Goal: Information Seeking & Learning: Learn about a topic

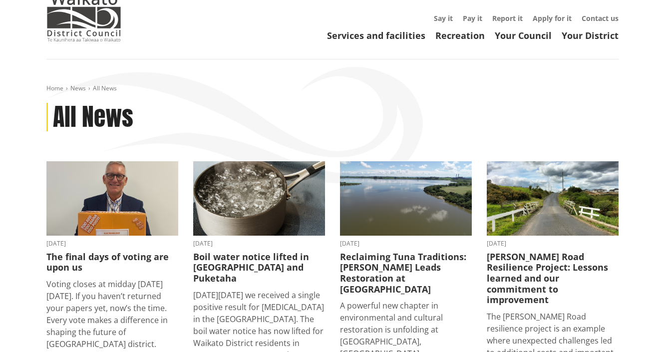
scroll to position [40, 0]
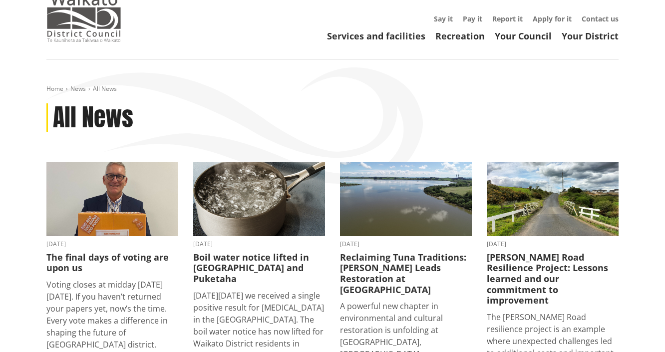
click at [91, 25] on img at bounding box center [83, 17] width 75 height 50
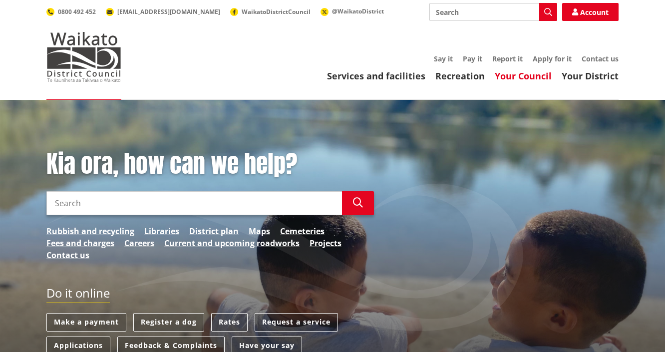
click at [532, 77] on link "Your Council" at bounding box center [522, 76] width 57 height 12
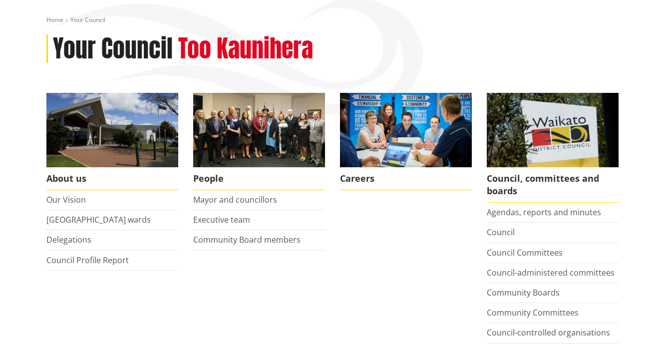
scroll to position [120, 0]
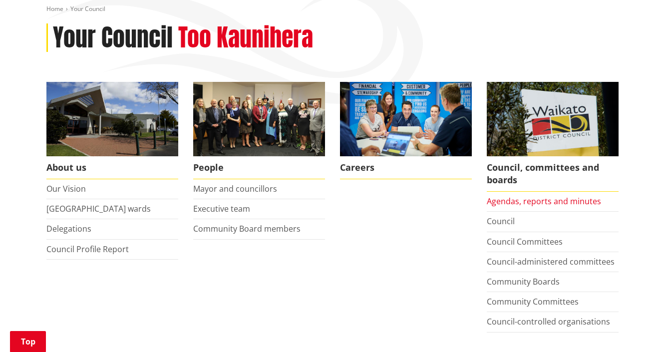
click at [528, 200] on link "Agendas, reports and minutes" at bounding box center [543, 201] width 114 height 11
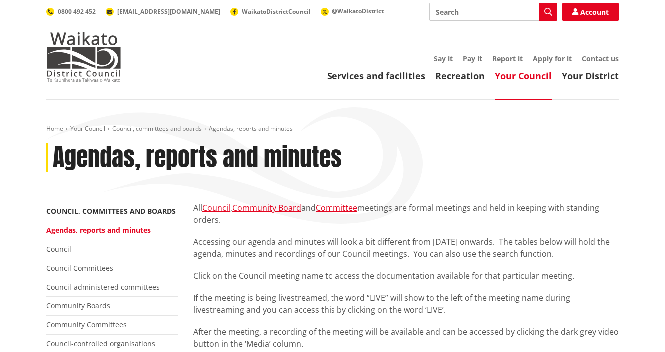
scroll to position [160, 0]
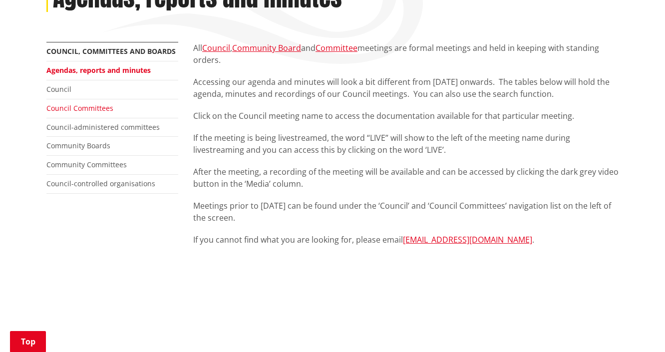
click at [78, 107] on link "Council Committees" at bounding box center [79, 107] width 67 height 9
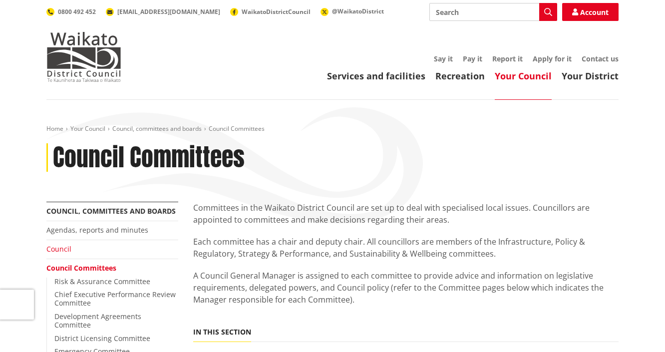
click at [60, 250] on link "Council" at bounding box center [58, 248] width 25 height 9
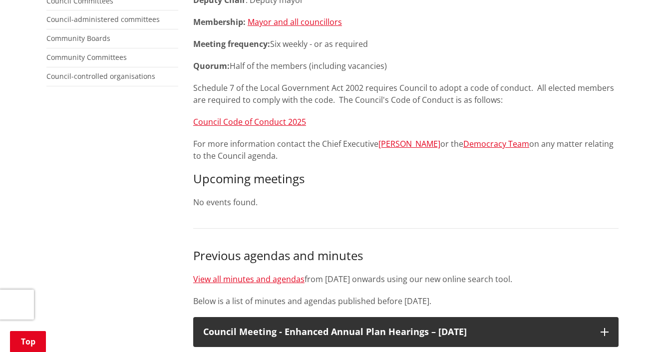
scroll to position [239, 0]
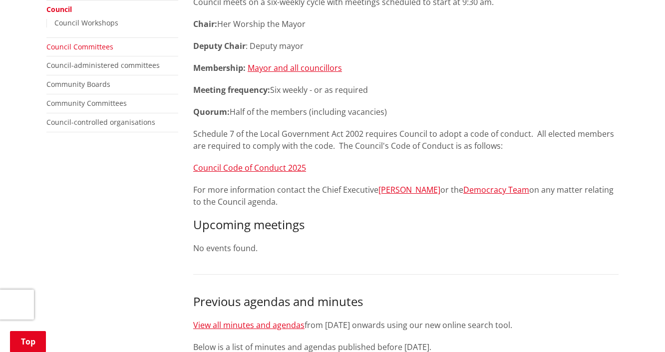
click at [67, 48] on link "Council Committees" at bounding box center [79, 46] width 67 height 9
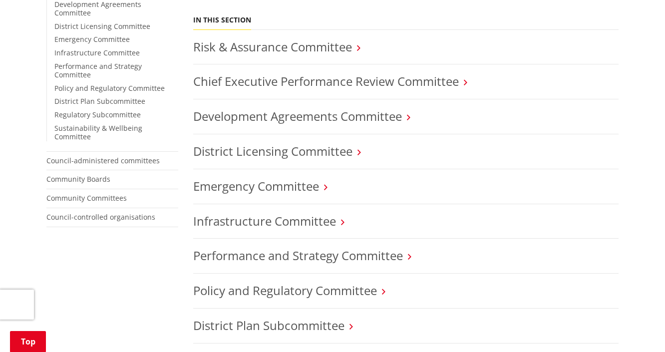
scroll to position [319, 0]
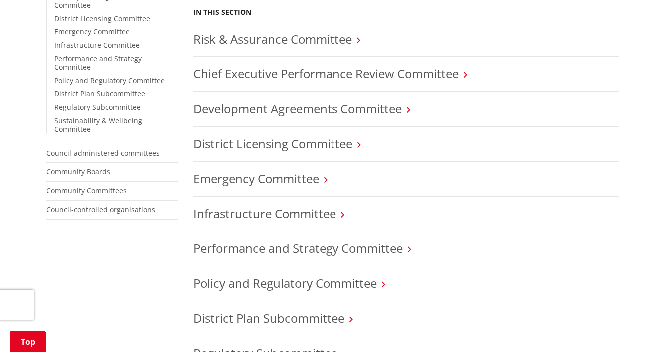
click at [270, 284] on link "Policy and Regulatory Committee" at bounding box center [285, 282] width 184 height 16
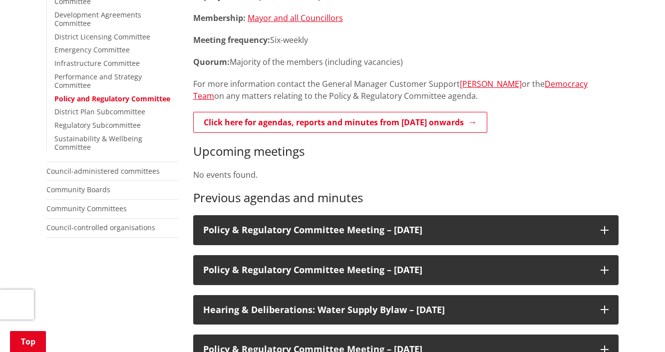
scroll to position [319, 0]
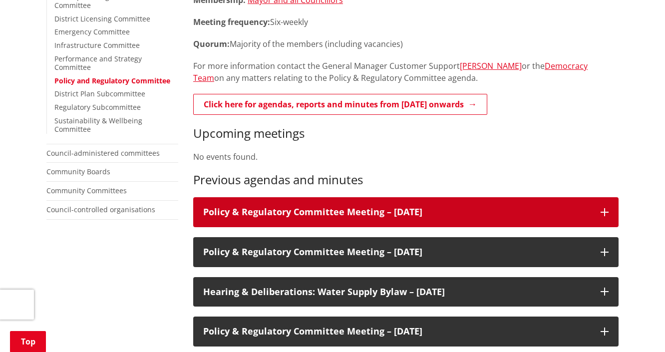
click at [352, 212] on h3 "Policy & Regulatory Committee Meeting – [DATE]" at bounding box center [396, 212] width 387 height 10
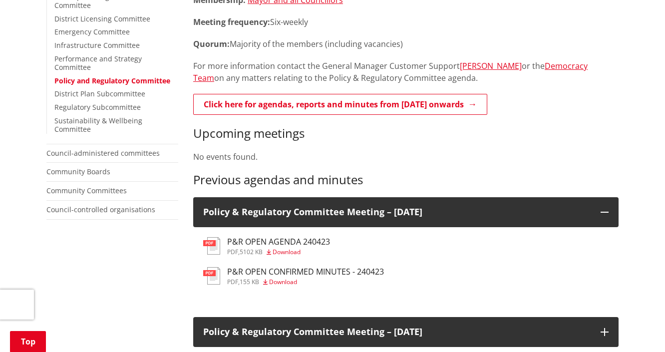
click at [305, 243] on h3 "P&R OPEN AGENDA 240423" at bounding box center [278, 241] width 103 height 9
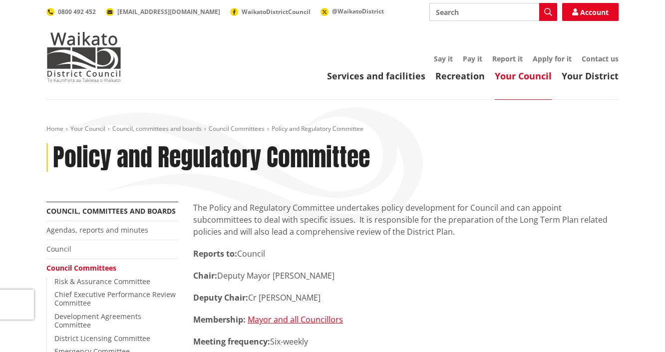
scroll to position [319, 0]
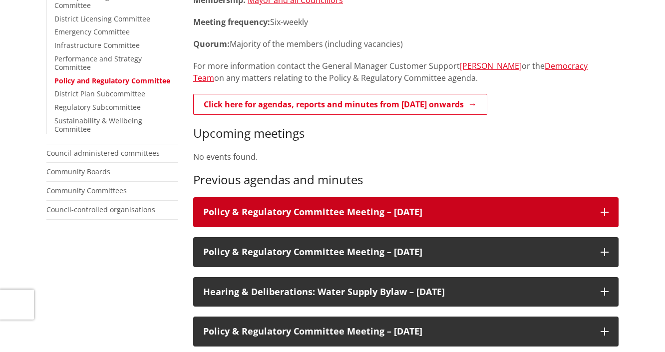
click at [330, 208] on h3 "Policy & Regulatory Committee Meeting – 23 April 2024" at bounding box center [396, 212] width 387 height 10
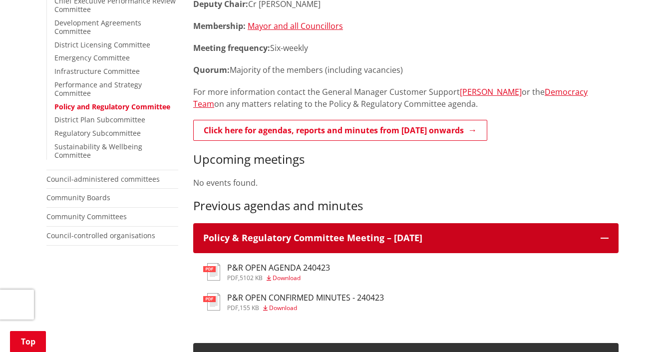
scroll to position [279, 0]
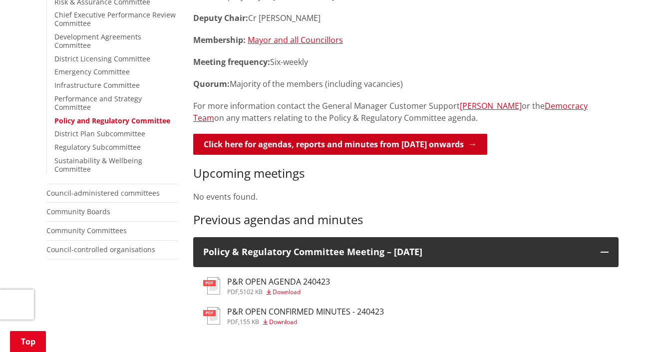
click at [335, 149] on link "Click here for agendas, reports and minutes from May 2024 onwards" at bounding box center [340, 144] width 294 height 21
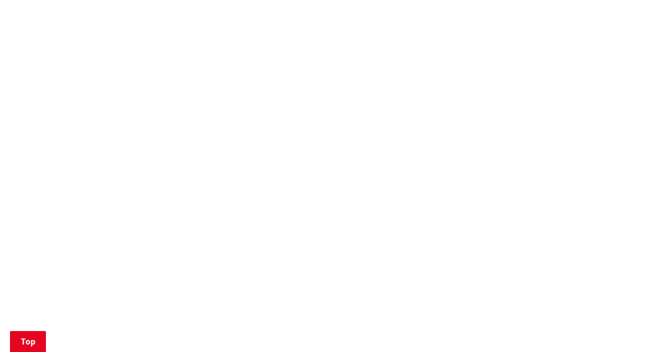
scroll to position [599, 0]
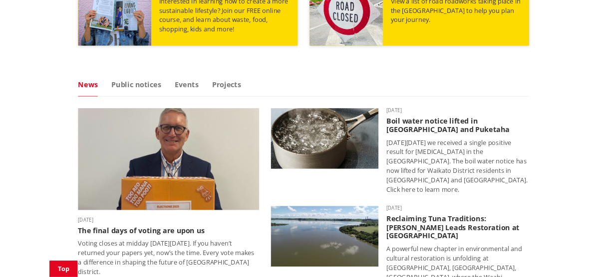
scroll to position [599, 0]
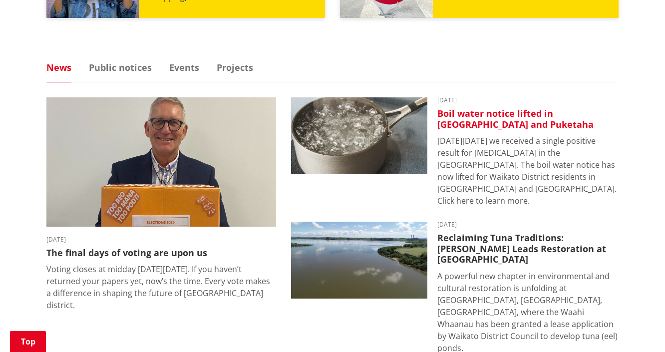
click at [479, 116] on h3 "Boil water notice lifted in [GEOGRAPHIC_DATA] and Puketaha" at bounding box center [527, 118] width 181 height 21
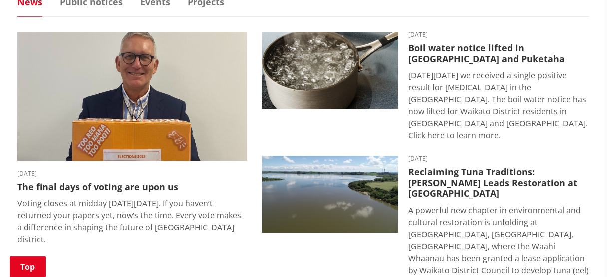
scroll to position [679, 0]
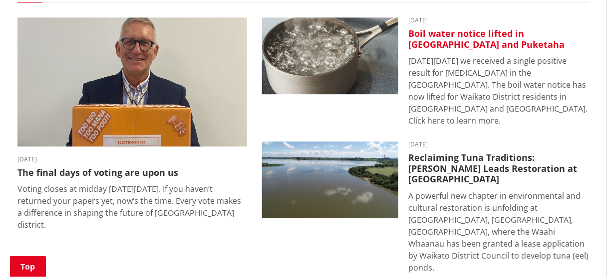
click at [423, 44] on h3 "Boil water notice lifted in [GEOGRAPHIC_DATA] and Puketaha" at bounding box center [498, 38] width 181 height 21
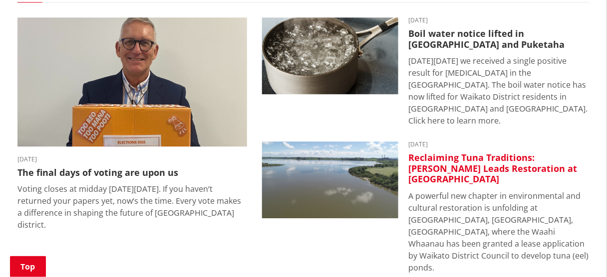
click at [443, 153] on h3 "Reclaiming Tuna Traditions: [PERSON_NAME] Leads Restoration at [GEOGRAPHIC_DATA]" at bounding box center [498, 169] width 181 height 32
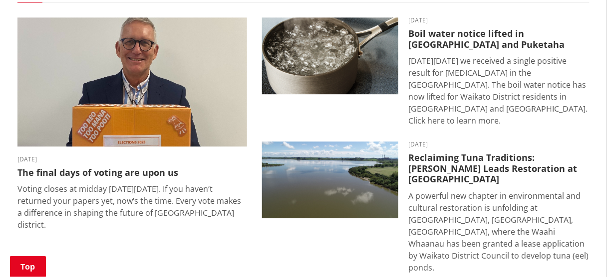
scroll to position [758, 0]
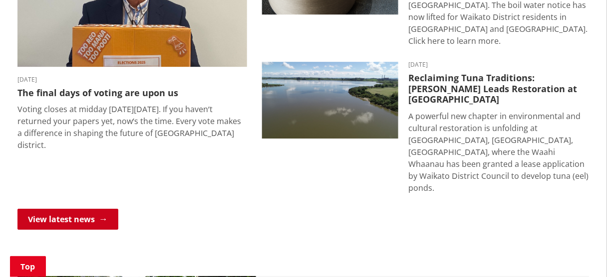
click at [86, 209] on link "View latest news" at bounding box center [67, 219] width 101 height 21
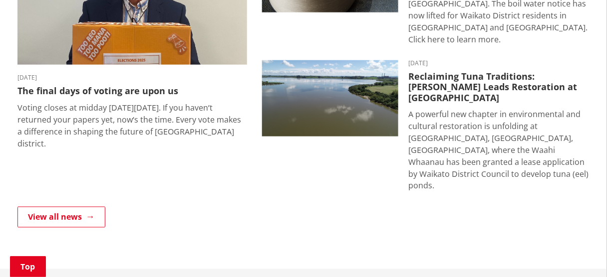
scroll to position [359, 0]
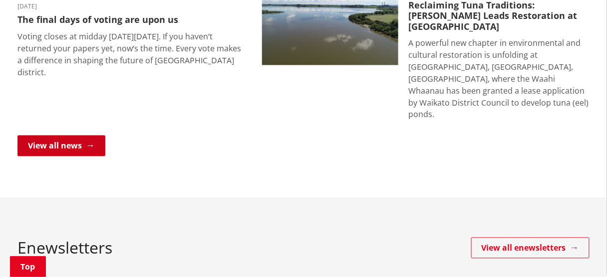
click at [67, 136] on link "View all news" at bounding box center [61, 146] width 88 height 21
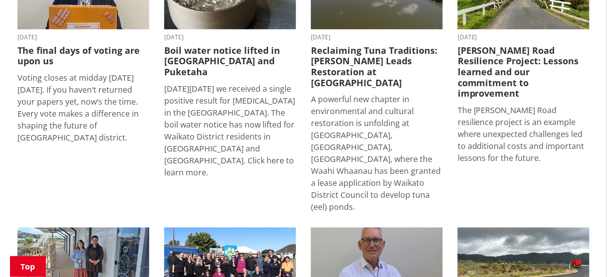
scroll to position [200, 0]
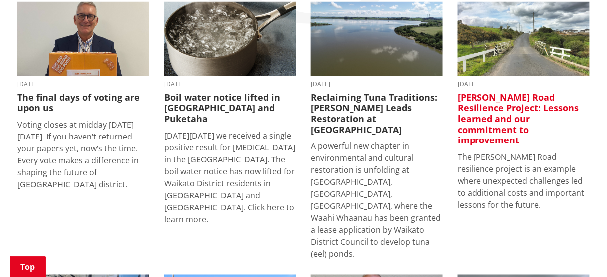
click at [535, 119] on h3 "[PERSON_NAME] Road Resilience Project: Lessons learned and our commitment to im…" at bounding box center [524, 119] width 132 height 54
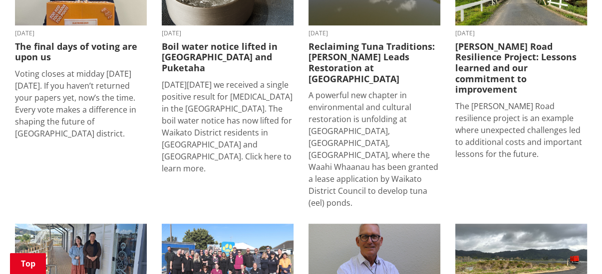
scroll to position [359, 0]
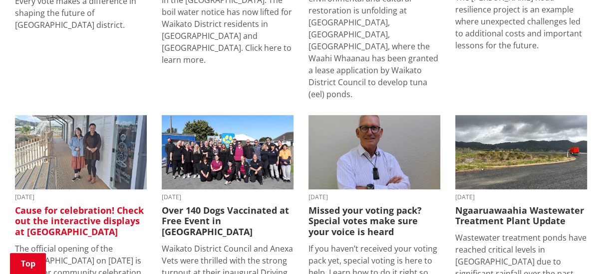
click at [68, 206] on h3 "Cause for celebration! Check out the interactive displays at Huntly's museum" at bounding box center [81, 222] width 132 height 32
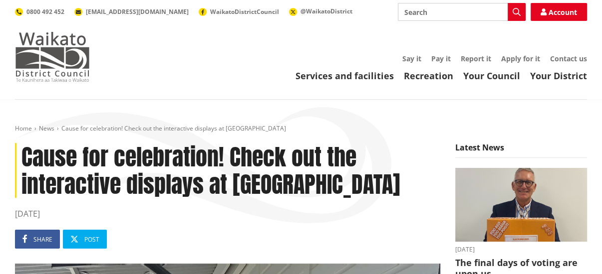
click at [72, 52] on img at bounding box center [52, 57] width 75 height 50
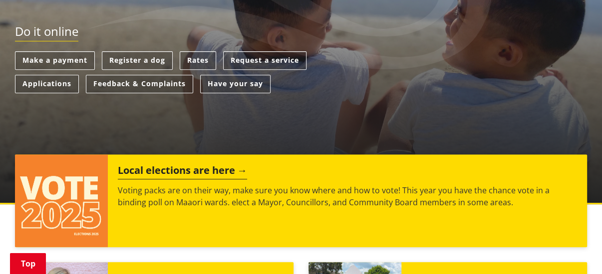
scroll to position [279, 0]
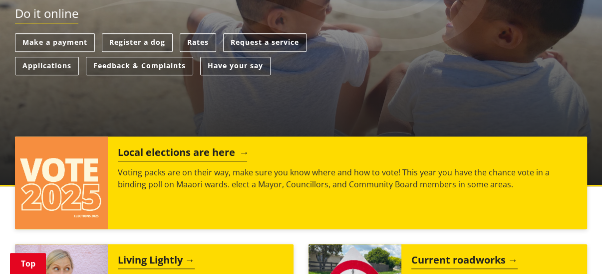
click at [61, 172] on img at bounding box center [61, 183] width 93 height 93
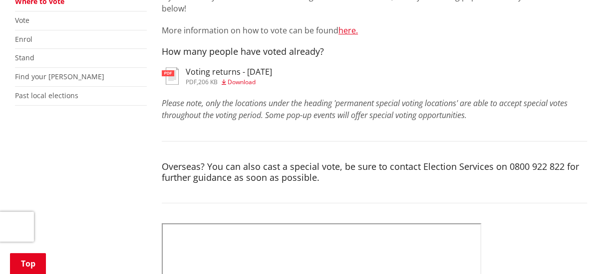
scroll to position [160, 0]
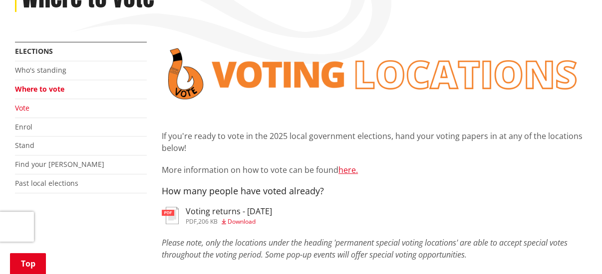
click at [19, 109] on link "Vote" at bounding box center [22, 107] width 14 height 9
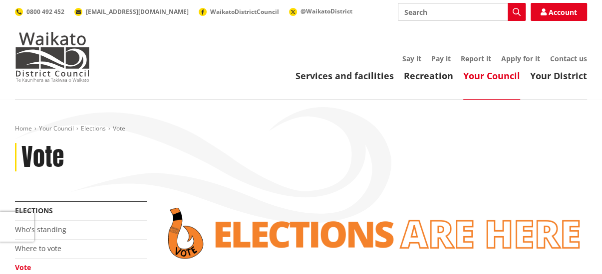
scroll to position [200, 0]
